Goal: Task Accomplishment & Management: Manage account settings

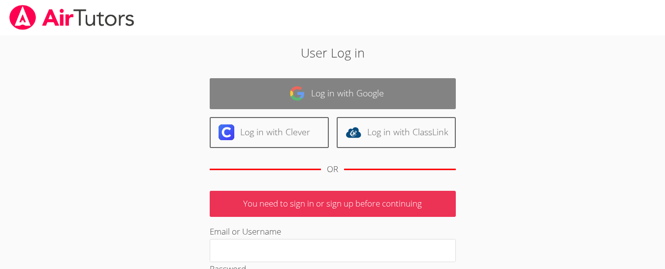
click at [391, 97] on link "Log in with Google" at bounding box center [333, 93] width 246 height 31
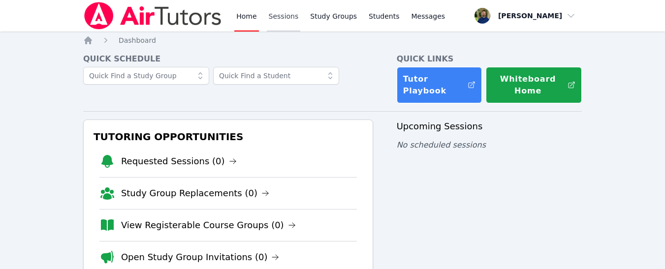
click at [288, 23] on link "Sessions" at bounding box center [284, 15] width 34 height 31
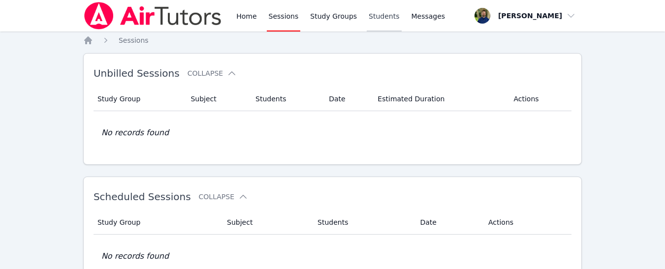
click at [374, 16] on link "Students" at bounding box center [384, 15] width 34 height 31
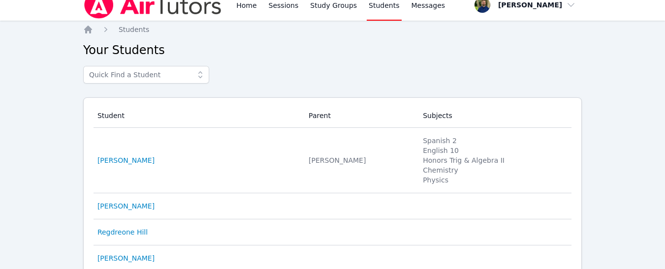
scroll to position [10, 0]
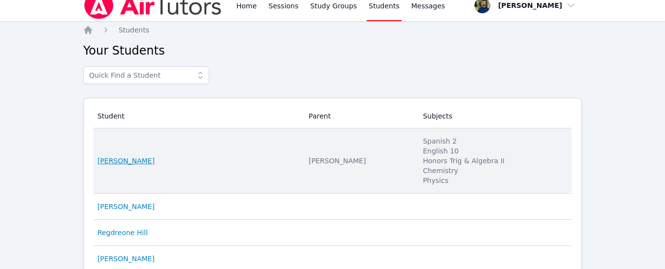
click at [141, 160] on link "[PERSON_NAME]" at bounding box center [125, 161] width 57 height 10
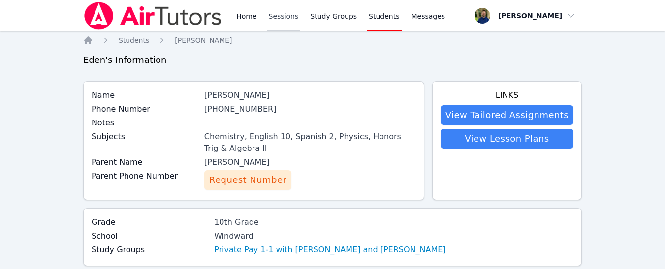
click at [281, 20] on link "Sessions" at bounding box center [284, 15] width 34 height 31
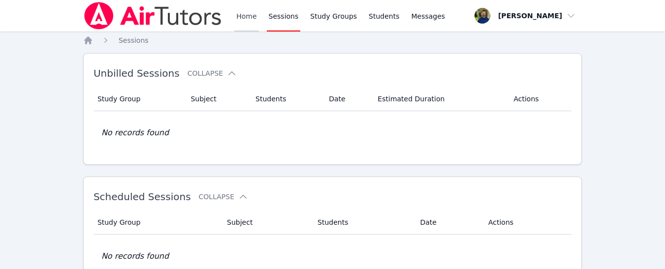
click at [242, 15] on link "Home" at bounding box center [246, 15] width 24 height 31
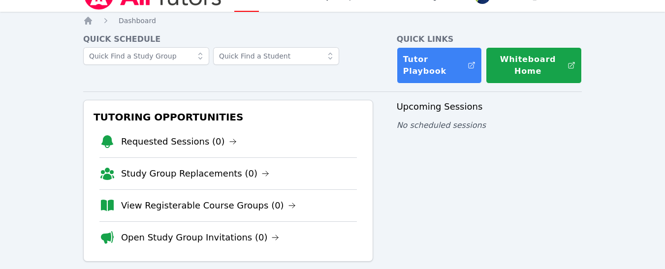
scroll to position [20, 0]
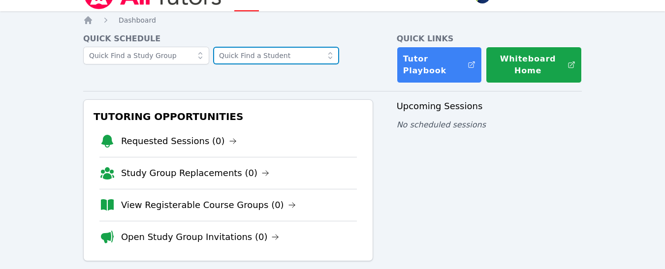
click at [255, 59] on input "text" at bounding box center [276, 56] width 126 height 18
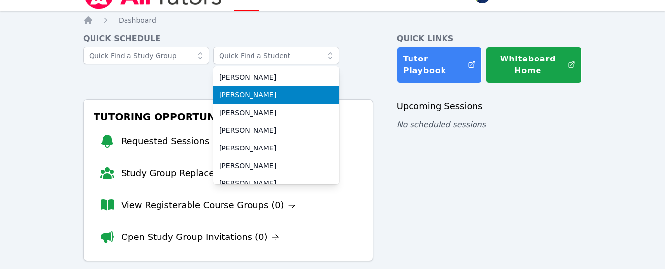
click at [251, 93] on span "[PERSON_NAME]" at bounding box center [276, 95] width 114 height 10
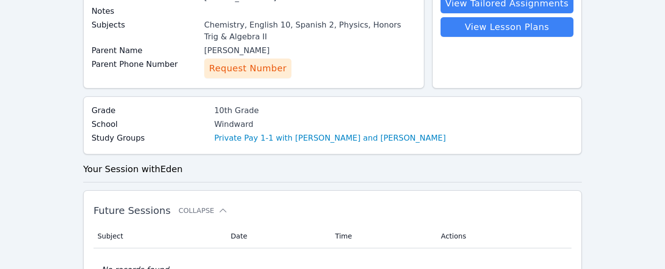
scroll to position [112, 0]
click at [305, 138] on link "Private Pay 1-1 with [PERSON_NAME] and [PERSON_NAME]" at bounding box center [330, 138] width 232 height 12
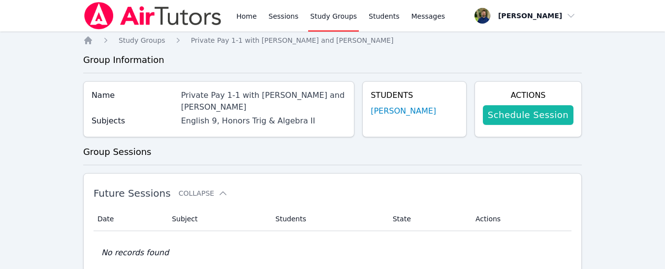
click at [516, 117] on link "Schedule Session" at bounding box center [528, 115] width 91 height 20
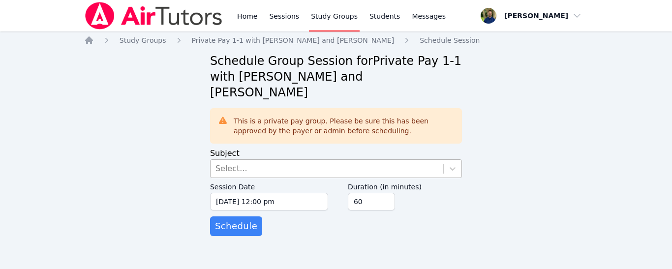
click at [333, 160] on div "Select..." at bounding box center [327, 169] width 233 height 18
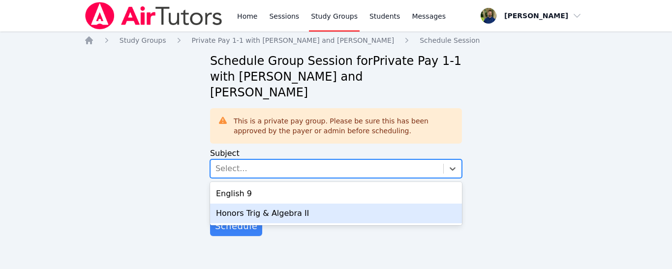
click at [299, 204] on div "Honors Trig & Algebra II" at bounding box center [336, 214] width 252 height 20
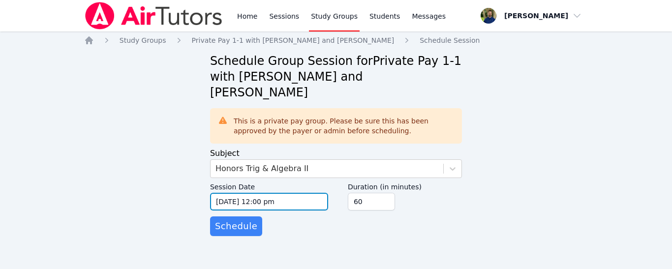
click at [298, 193] on input "[DATE] 12:00 pm" at bounding box center [269, 202] width 118 height 18
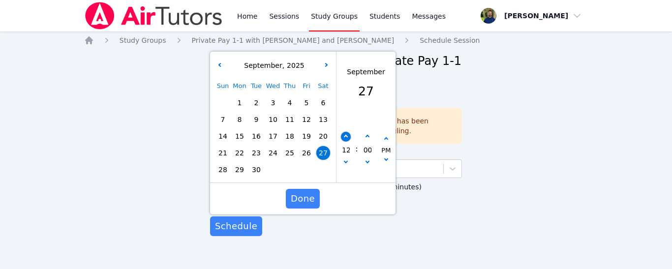
click at [346, 132] on button "button" at bounding box center [346, 137] width 10 height 10
type input "09/27/2025 01:00 pm"
type input "01"
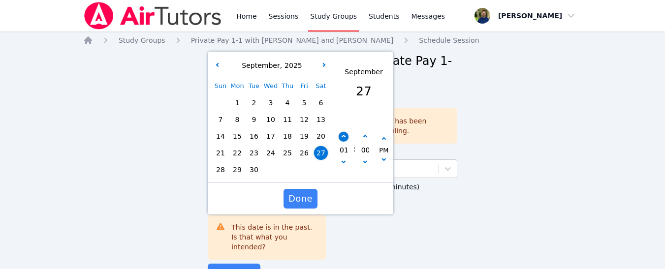
click at [346, 132] on button "button" at bounding box center [343, 137] width 10 height 10
type input "09/27/2025 02:00 pm"
type input "02"
click at [346, 132] on button "button" at bounding box center [343, 137] width 10 height 10
type input "09/27/2025 03:00 pm"
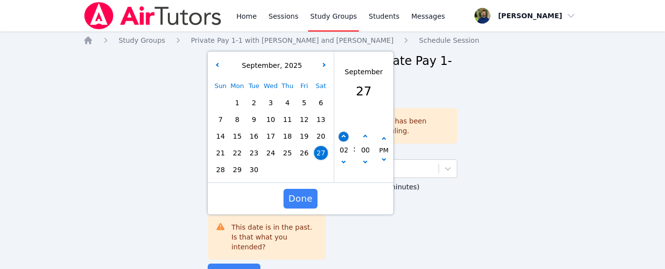
type input "03"
click at [361, 132] on button "button" at bounding box center [365, 137] width 10 height 10
type input "09/27/2025 03:05 pm"
type input "05"
click at [361, 132] on button "button" at bounding box center [365, 137] width 10 height 10
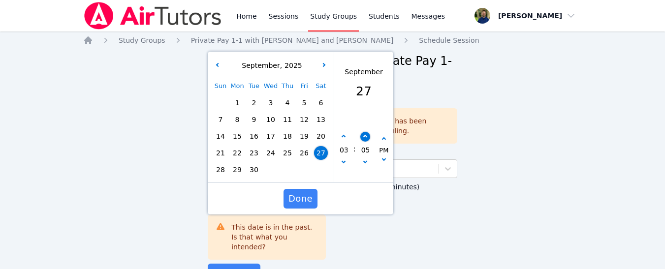
type input "09/27/2025 03:10 pm"
type input "10"
click at [361, 132] on button "button" at bounding box center [365, 137] width 10 height 10
type input "09/27/2025 03:15 pm"
type input "15"
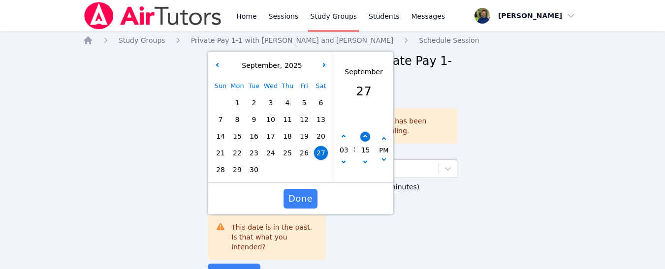
click at [361, 132] on button "button" at bounding box center [365, 137] width 10 height 10
type input "09/27/2025 03:20 pm"
type input "20"
click at [361, 132] on button "button" at bounding box center [365, 137] width 10 height 10
type input "09/27/2025 03:25 pm"
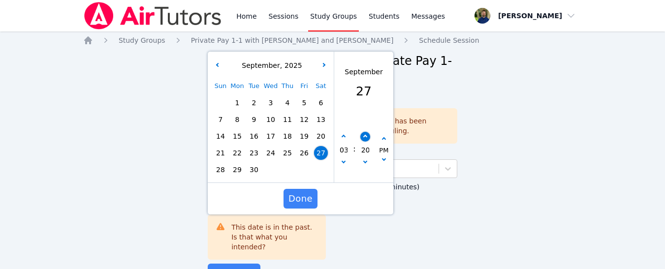
type input "25"
click at [361, 132] on button "button" at bounding box center [365, 137] width 10 height 10
type input "09/27/2025 03:30 pm"
type input "30"
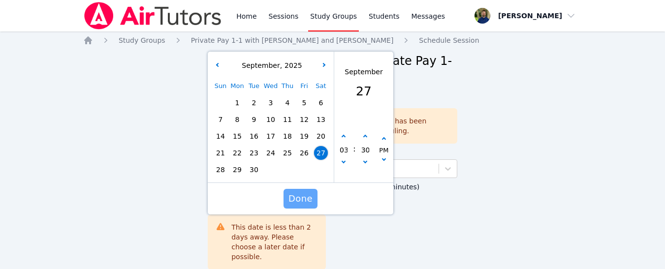
click at [293, 192] on span "Done" at bounding box center [300, 199] width 24 height 14
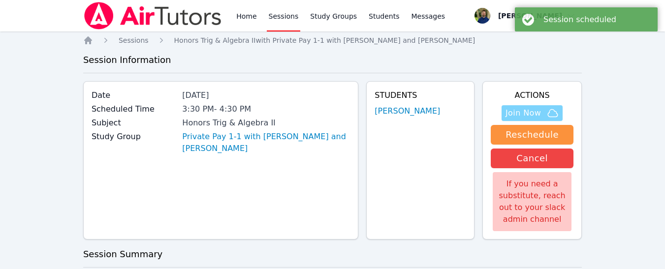
click at [529, 113] on span "Join Now" at bounding box center [522, 113] width 35 height 12
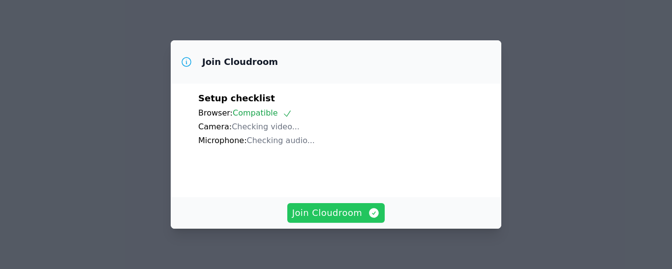
click at [335, 212] on span "Join Cloudroom" at bounding box center [336, 213] width 88 height 14
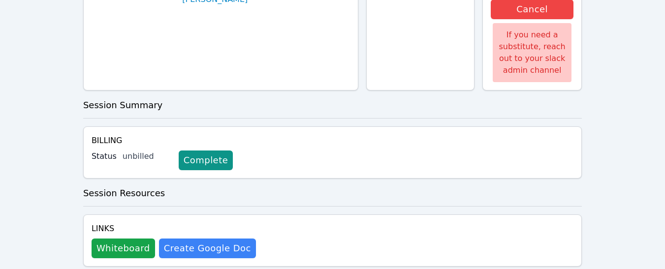
scroll to position [174, 0]
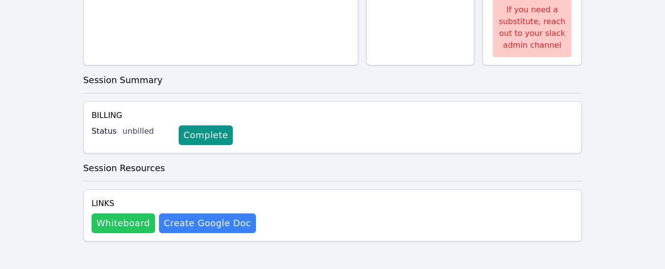
click at [124, 215] on button "Whiteboard" at bounding box center [123, 224] width 63 height 20
click at [198, 133] on link "Complete" at bounding box center [206, 135] width 54 height 20
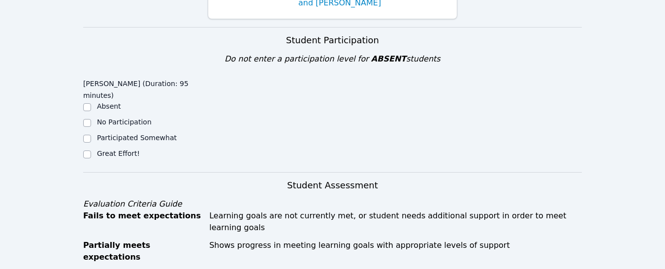
scroll to position [181, 0]
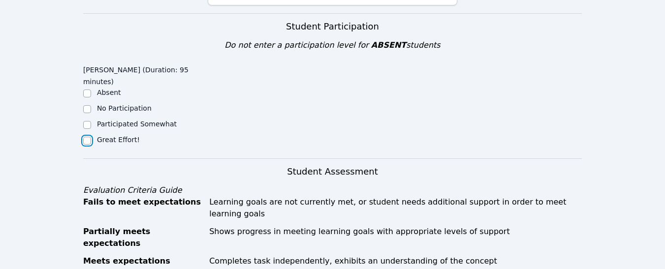
click at [89, 140] on input "Great Effort!" at bounding box center [87, 141] width 8 height 8
checkbox input "true"
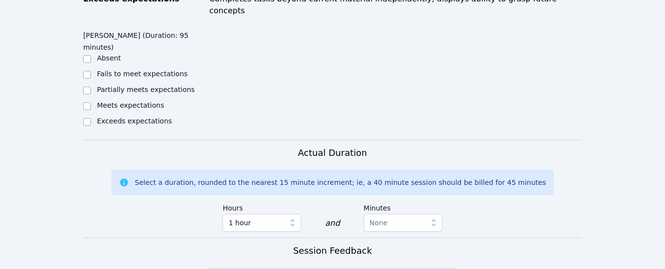
scroll to position [461, 0]
click at [82, 90] on div "Home Sessions Study Groups Students Messages Open user menu [PERSON_NAME] Open …" at bounding box center [332, 55] width 665 height 1032
click at [86, 118] on input "Exceeds expectations" at bounding box center [87, 122] width 8 height 8
checkbox input "true"
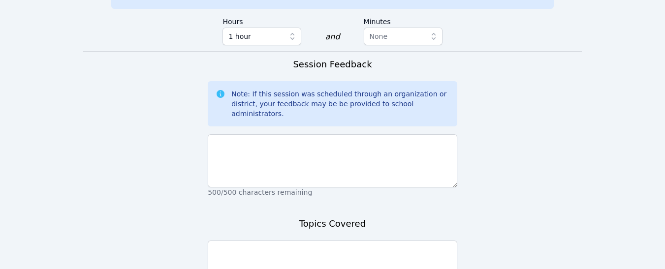
scroll to position [648, 0]
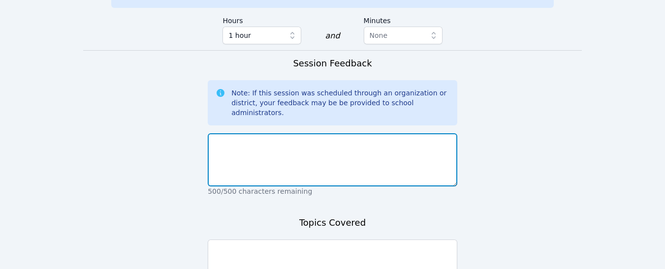
click at [283, 133] on textarea at bounding box center [332, 159] width 249 height 53
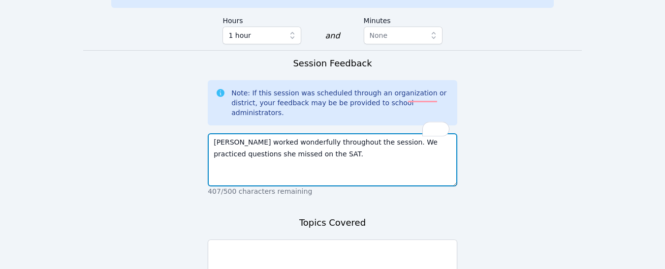
type textarea "[PERSON_NAME] worked wonderfully throughout the session. We practiced questions…"
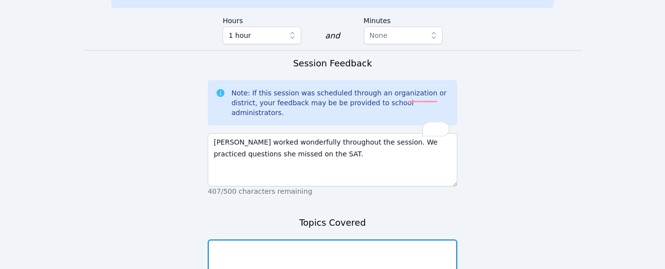
click at [249, 240] on textarea at bounding box center [332, 266] width 249 height 53
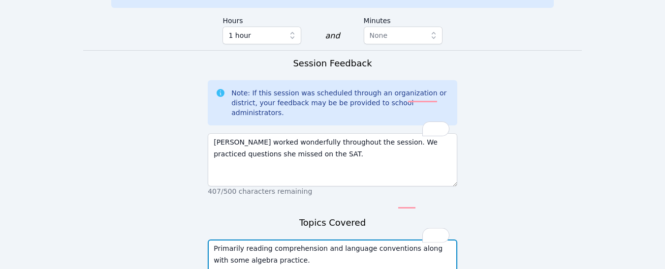
scroll to position [718, 0]
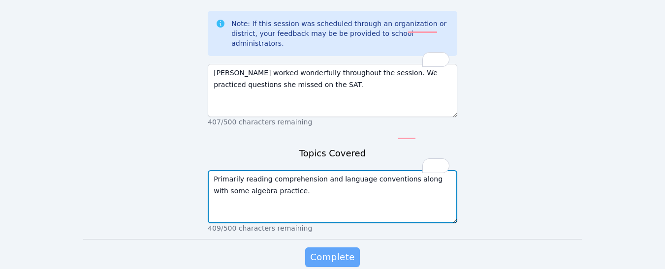
type textarea "Primarily reading comprehension and language conventions along with some algebr…"
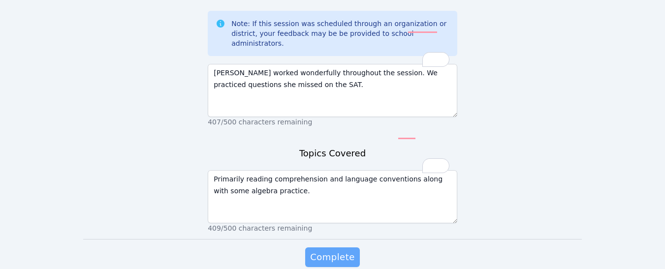
click at [316, 250] on span "Complete" at bounding box center [332, 257] width 44 height 14
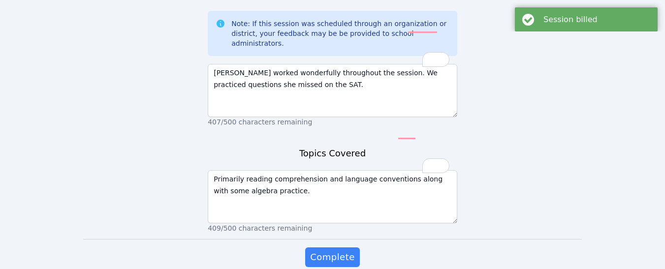
scroll to position [0, 0]
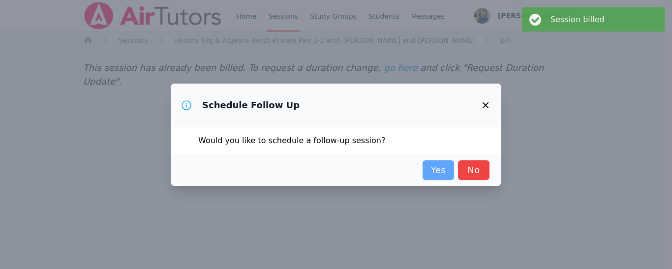
click at [432, 172] on link "Yes" at bounding box center [438, 170] width 31 height 20
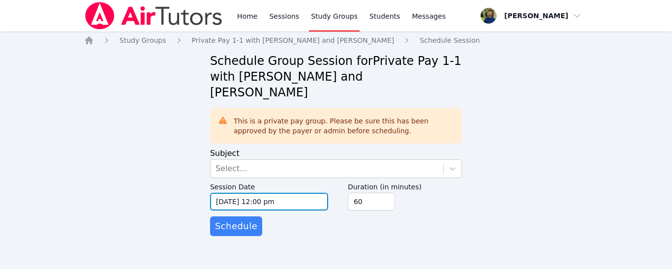
click at [282, 193] on input "[DATE] 12:00 pm" at bounding box center [269, 202] width 118 height 18
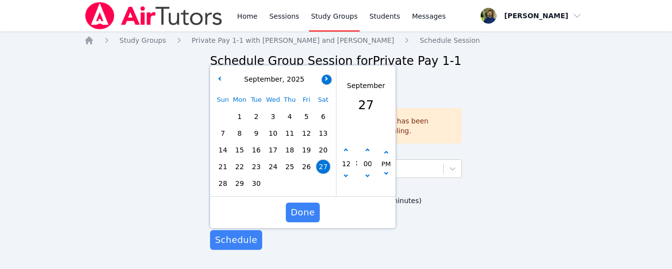
click at [327, 65] on div "[DATE] Sun Mon Tue Wed Thu Fri Sat 1 2 3 4 5 6 7 8 9 10 11 12 13 14 15 16 17 18…" at bounding box center [273, 130] width 126 height 131
click at [275, 110] on span "3" at bounding box center [273, 117] width 14 height 14
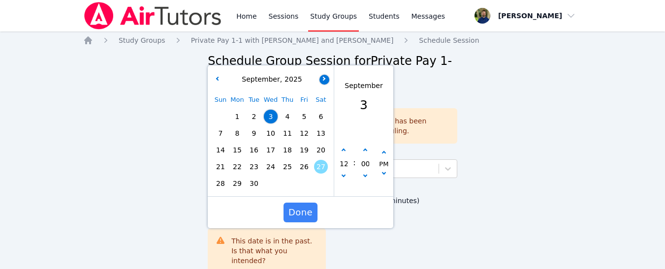
click at [322, 76] on icon "button" at bounding box center [323, 78] width 4 height 4
click at [269, 110] on span "1" at bounding box center [271, 117] width 14 height 14
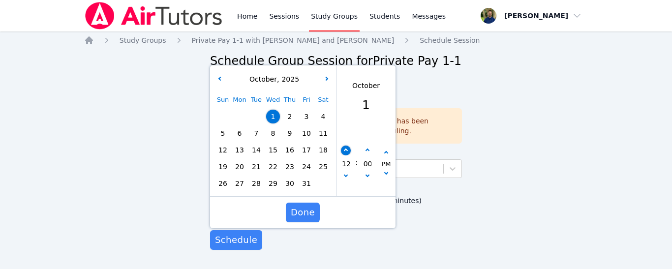
click at [344, 149] on icon "button" at bounding box center [346, 151] width 4 height 4
type input "[DATE] 01:00 pm"
type input "01"
click at [344, 149] on icon "button" at bounding box center [346, 151] width 4 height 4
type input "[DATE] 02:00 pm"
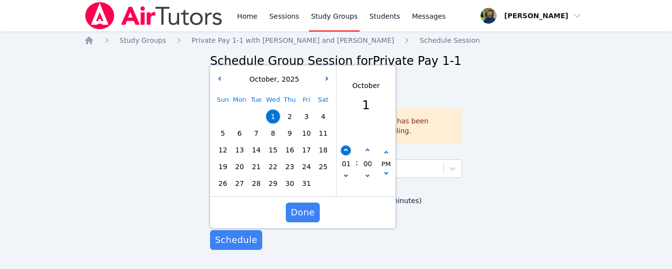
type input "02"
click at [344, 149] on icon "button" at bounding box center [346, 151] width 4 height 4
type input "[DATE] 03:00 pm"
type input "03"
click at [344, 149] on icon "button" at bounding box center [346, 151] width 4 height 4
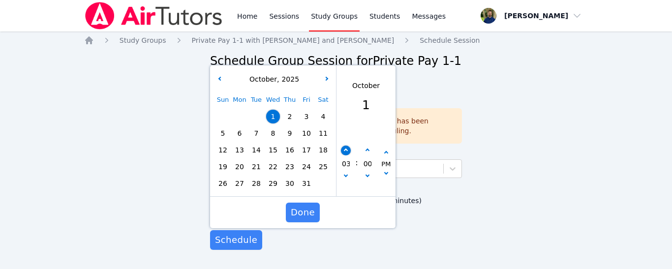
type input "[DATE] 04:00 pm"
type input "04"
click at [344, 149] on icon "button" at bounding box center [346, 151] width 4 height 4
type input "[DATE] 05:00 pm"
type input "05"
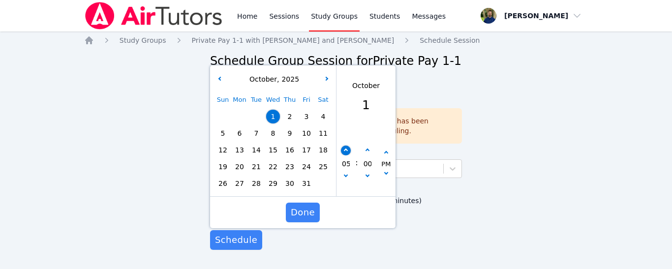
click at [344, 149] on icon "button" at bounding box center [346, 151] width 4 height 4
type input "[DATE] 06:00 pm"
type input "06"
click at [344, 172] on button "button" at bounding box center [346, 177] width 10 height 10
type input "[DATE] 05:00 pm"
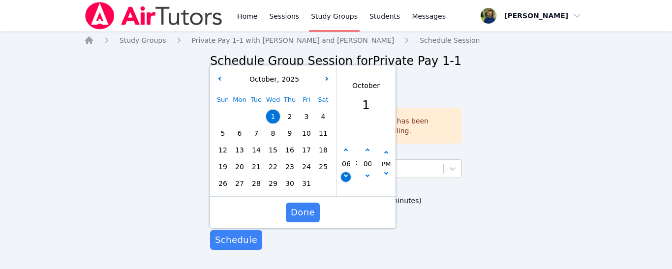
type input "05"
click at [368, 146] on button "button" at bounding box center [368, 151] width 10 height 10
type input "[DATE] 05:05 pm"
type input "05"
click at [368, 146] on button "button" at bounding box center [368, 151] width 10 height 10
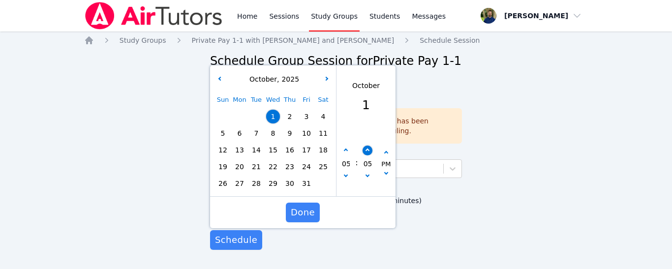
type input "[DATE] 05:10 pm"
type input "10"
click at [368, 146] on button "button" at bounding box center [368, 151] width 10 height 10
type input "[DATE] 05:15 pm"
type input "15"
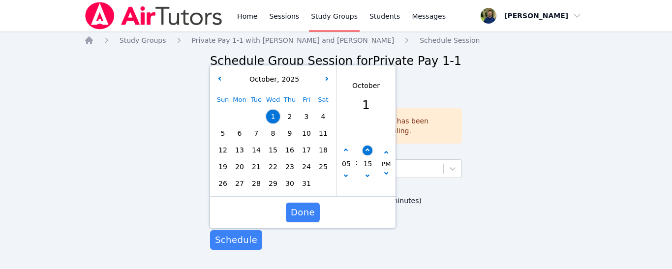
click at [368, 146] on button "button" at bounding box center [368, 151] width 10 height 10
type input "[DATE] 05:20 pm"
type input "20"
click at [368, 146] on button "button" at bounding box center [368, 151] width 10 height 10
type input "[DATE] 05:25 pm"
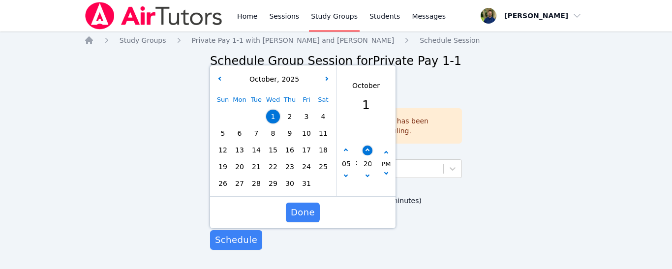
type input "25"
click at [368, 146] on button "button" at bounding box center [368, 151] width 10 height 10
type input "[DATE] 05:30 pm"
type input "30"
click at [368, 146] on button "button" at bounding box center [368, 151] width 10 height 10
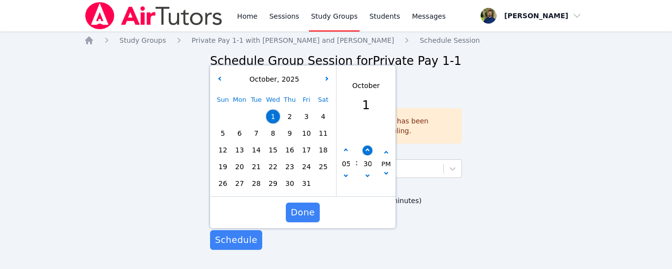
type input "[DATE] 05:35 pm"
type input "35"
click at [367, 173] on icon "button" at bounding box center [367, 175] width 4 height 4
type input "[DATE] 05:30 pm"
type input "30"
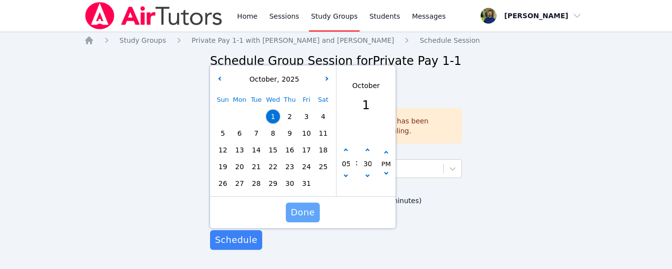
click at [289, 203] on button "Done" at bounding box center [303, 213] width 34 height 20
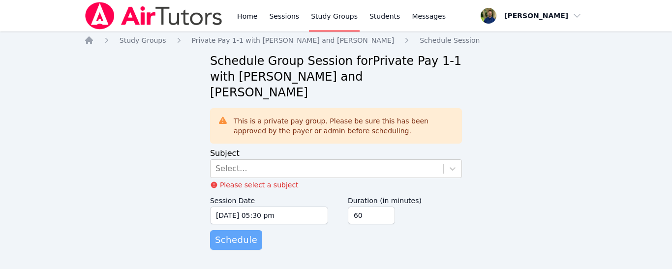
click at [226, 233] on span "Schedule" at bounding box center [236, 240] width 42 height 14
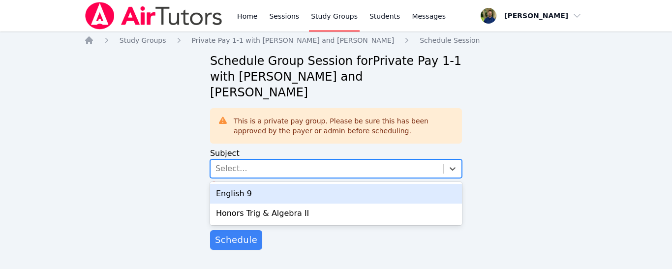
click at [235, 163] on div "Select..." at bounding box center [231, 169] width 32 height 12
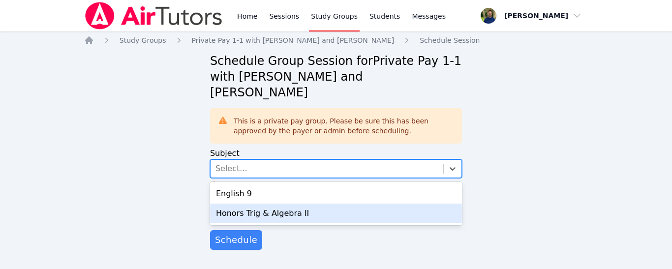
click at [226, 204] on div "Honors Trig & Algebra II" at bounding box center [336, 214] width 252 height 20
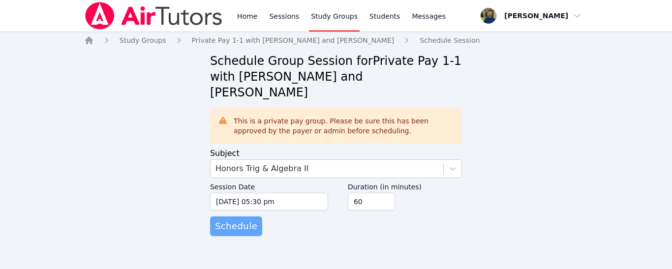
click at [226, 219] on span "Schedule" at bounding box center [236, 226] width 42 height 14
